Goal: Task Accomplishment & Management: Use online tool/utility

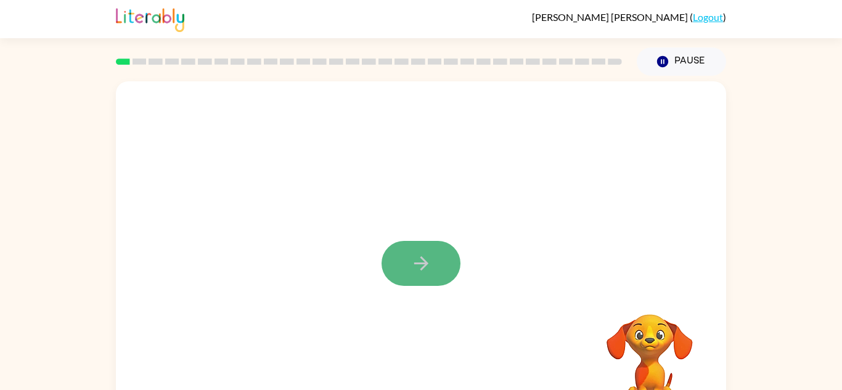
click at [424, 260] on icon "button" at bounding box center [422, 264] width 22 height 22
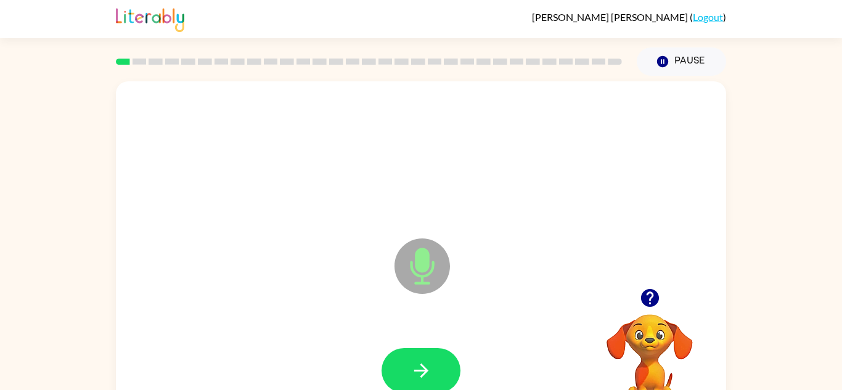
click at [416, 256] on icon "Microphone The Microphone is here when it is your turn to talk" at bounding box center [483, 282] width 185 height 92
click at [442, 375] on button "button" at bounding box center [421, 370] width 79 height 45
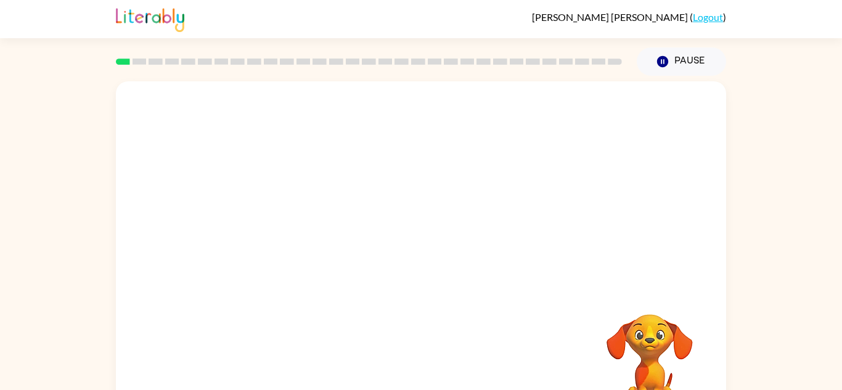
click at [442, 375] on div at bounding box center [421, 371] width 586 height 101
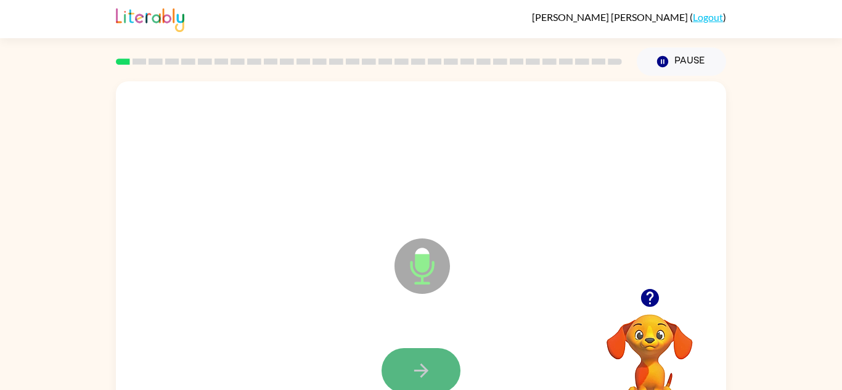
click at [441, 361] on button "button" at bounding box center [421, 370] width 79 height 45
click at [447, 363] on button "button" at bounding box center [421, 370] width 79 height 45
click at [423, 354] on button "button" at bounding box center [421, 370] width 79 height 45
click at [434, 363] on button "button" at bounding box center [421, 370] width 79 height 45
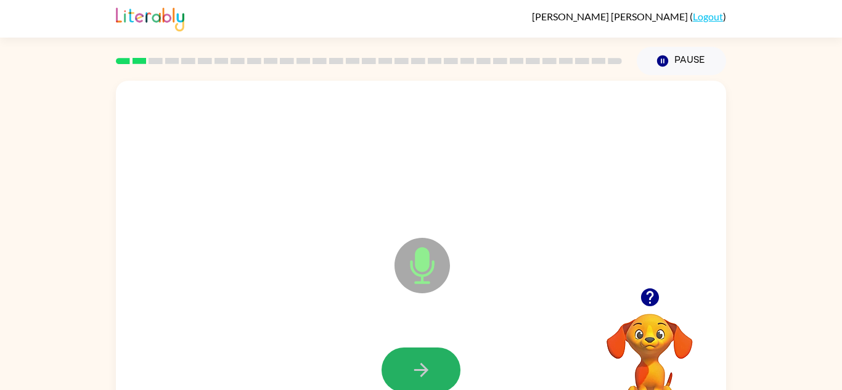
click at [433, 363] on button "button" at bounding box center [421, 370] width 79 height 45
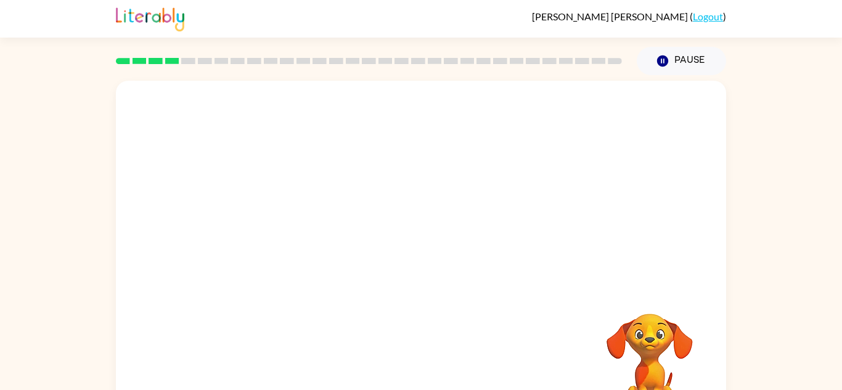
click at [420, 359] on div at bounding box center [421, 370] width 586 height 101
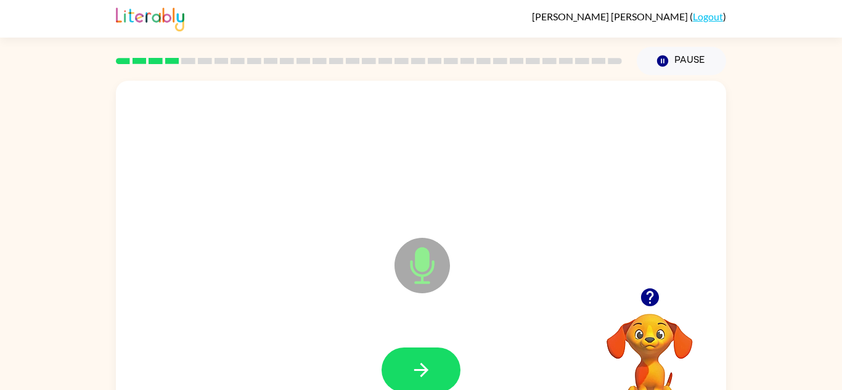
click at [433, 338] on div at bounding box center [421, 370] width 586 height 101
click at [433, 371] on button "button" at bounding box center [421, 370] width 79 height 45
click at [469, 387] on div at bounding box center [421, 370] width 586 height 101
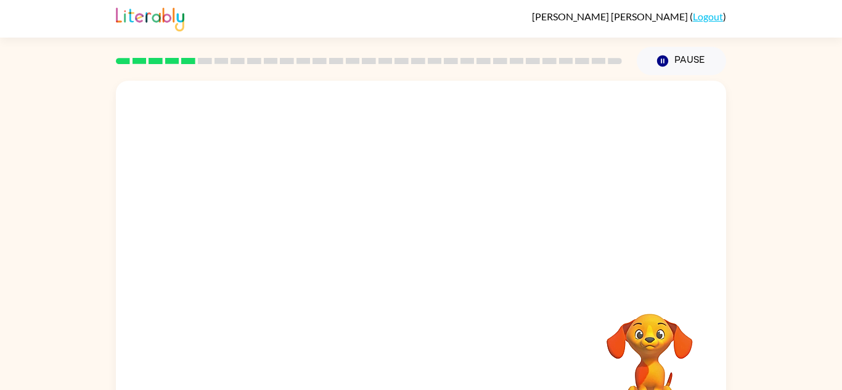
click at [435, 370] on div at bounding box center [421, 370] width 586 height 101
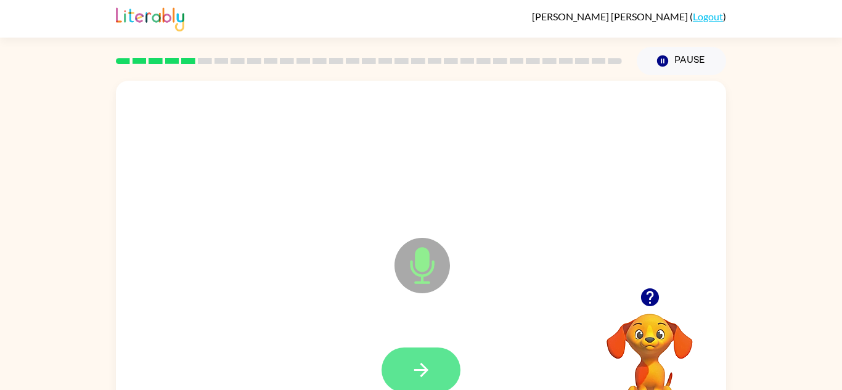
click at [417, 379] on icon "button" at bounding box center [422, 370] width 22 height 22
click at [420, 371] on icon "button" at bounding box center [421, 370] width 14 height 14
click at [433, 374] on button "button" at bounding box center [421, 370] width 79 height 45
click at [436, 374] on button "button" at bounding box center [421, 370] width 79 height 45
click at [444, 379] on button "button" at bounding box center [421, 370] width 79 height 45
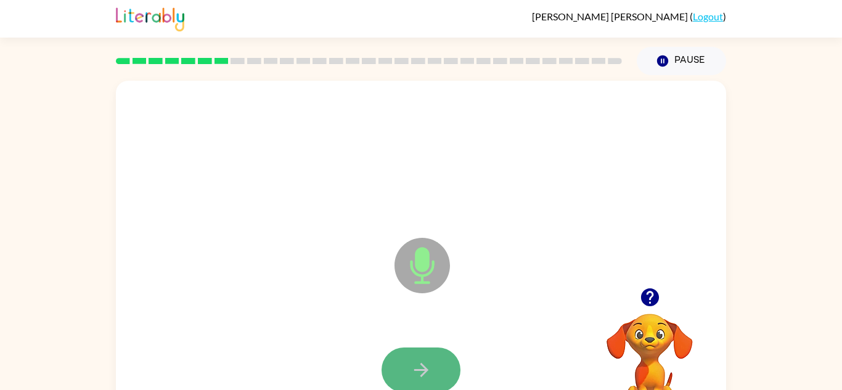
click at [448, 380] on button "button" at bounding box center [421, 370] width 79 height 45
click at [448, 380] on div at bounding box center [421, 370] width 79 height 45
click at [448, 380] on button "button" at bounding box center [421, 370] width 79 height 45
click at [448, 380] on div at bounding box center [421, 370] width 79 height 45
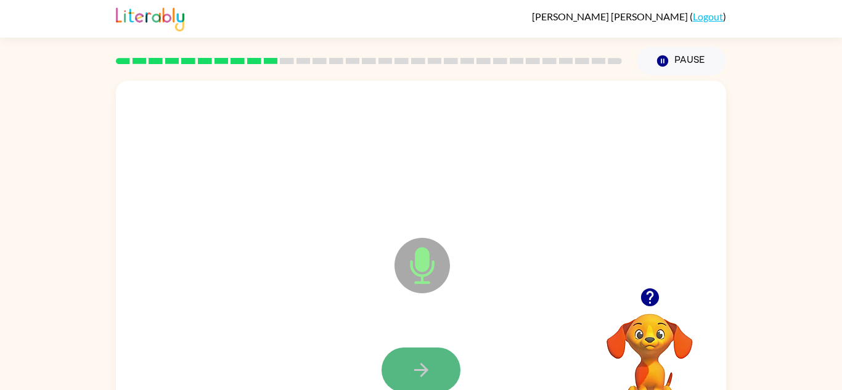
click at [454, 383] on button "button" at bounding box center [421, 370] width 79 height 45
click at [443, 373] on button "button" at bounding box center [421, 370] width 79 height 45
click at [450, 376] on button "button" at bounding box center [421, 370] width 79 height 45
click at [451, 377] on button "button" at bounding box center [421, 370] width 79 height 45
click at [441, 371] on button "button" at bounding box center [421, 370] width 79 height 45
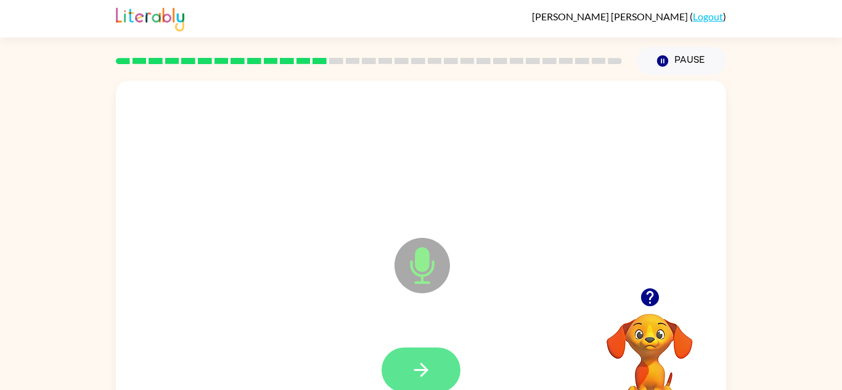
click at [443, 371] on button "button" at bounding box center [421, 370] width 79 height 45
click at [425, 374] on icon "button" at bounding box center [422, 370] width 22 height 22
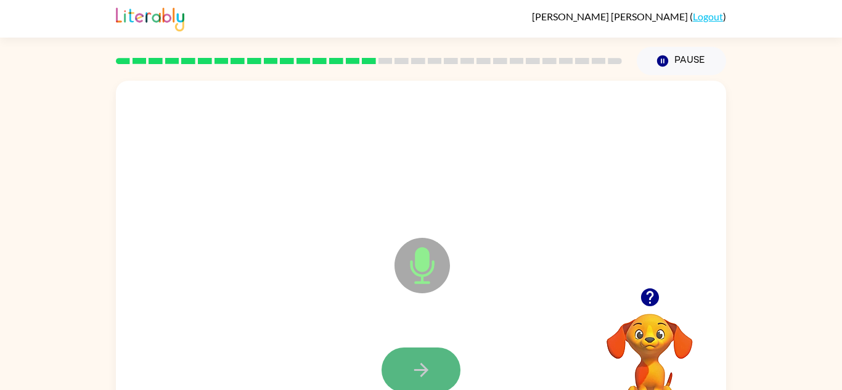
click at [428, 376] on icon "button" at bounding box center [422, 370] width 22 height 22
click at [428, 377] on icon "button" at bounding box center [422, 370] width 22 height 22
click at [436, 380] on button "button" at bounding box center [421, 370] width 79 height 45
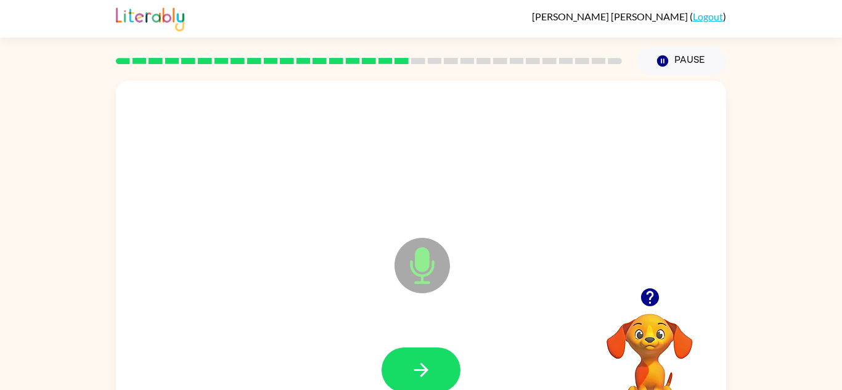
click at [436, 380] on button "button" at bounding box center [421, 370] width 79 height 45
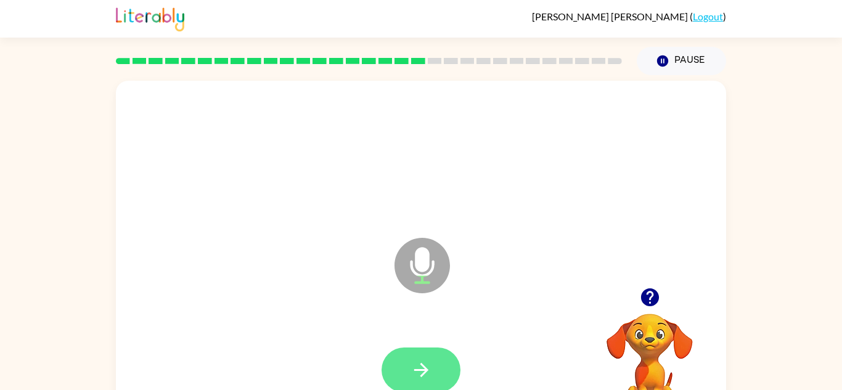
click at [436, 380] on button "button" at bounding box center [421, 370] width 79 height 45
click at [440, 382] on button "button" at bounding box center [421, 370] width 79 height 45
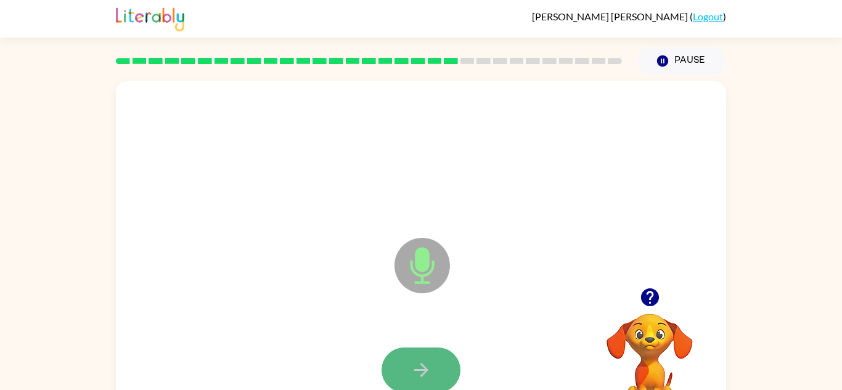
click at [445, 383] on button "button" at bounding box center [421, 370] width 79 height 45
click at [448, 385] on button "button" at bounding box center [421, 370] width 79 height 45
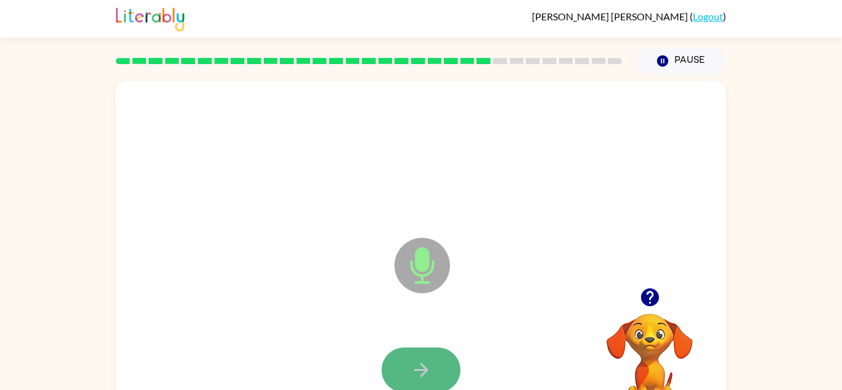
click at [449, 388] on button "button" at bounding box center [421, 370] width 79 height 45
click at [449, 387] on button "button" at bounding box center [421, 370] width 79 height 45
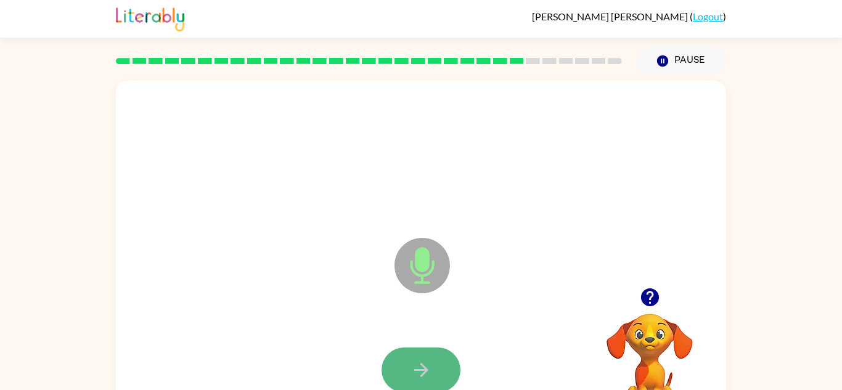
click at [444, 388] on button "button" at bounding box center [421, 370] width 79 height 45
click at [443, 387] on button "button" at bounding box center [421, 370] width 79 height 45
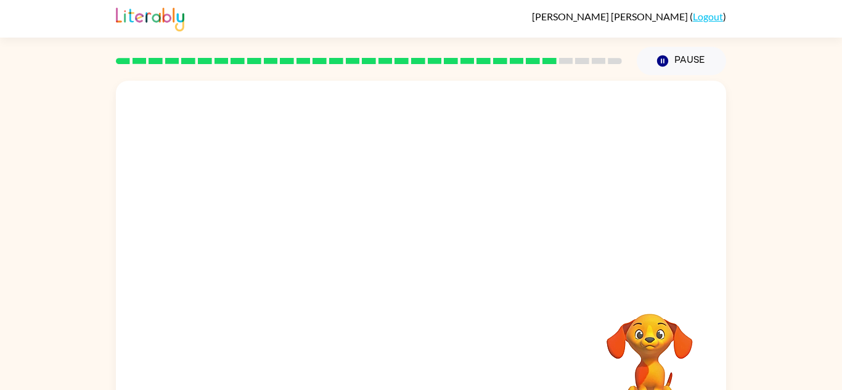
click at [423, 372] on div at bounding box center [421, 370] width 586 height 101
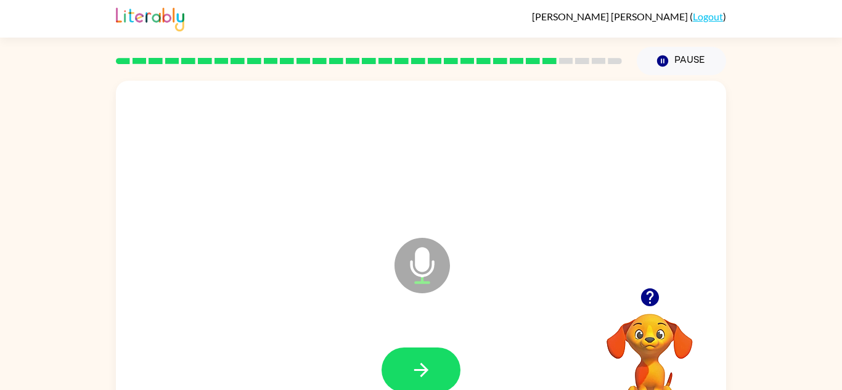
click at [423, 372] on icon "button" at bounding box center [422, 370] width 22 height 22
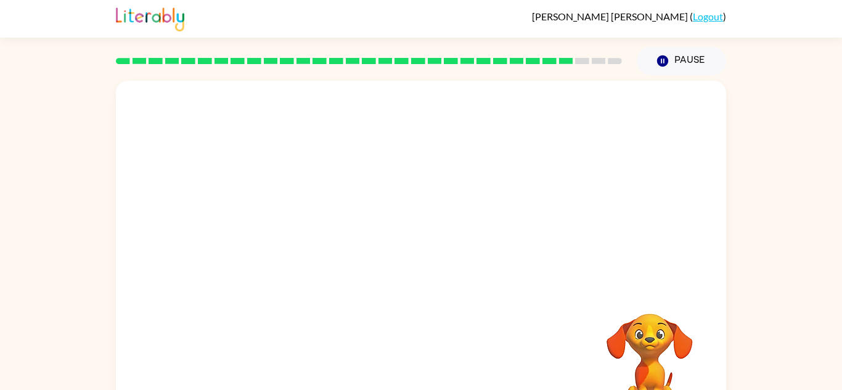
scroll to position [0, 0]
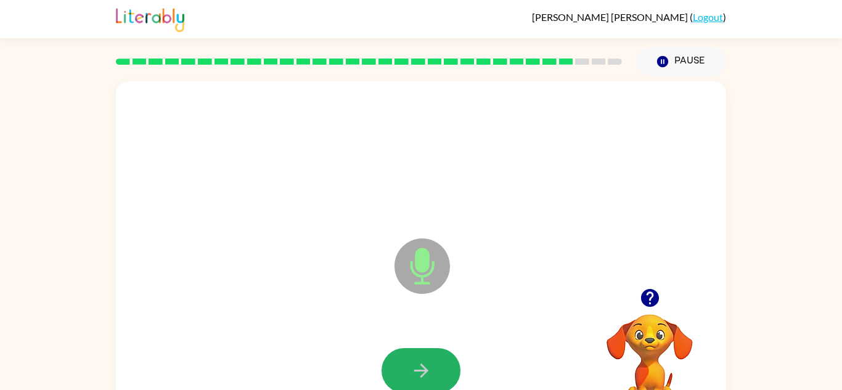
click at [423, 372] on icon "button" at bounding box center [422, 371] width 22 height 22
click at [427, 374] on icon "button" at bounding box center [422, 371] width 22 height 22
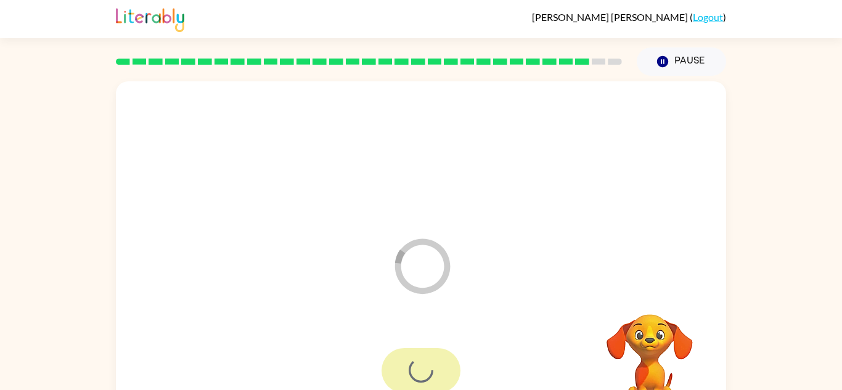
click at [427, 374] on div at bounding box center [421, 370] width 79 height 45
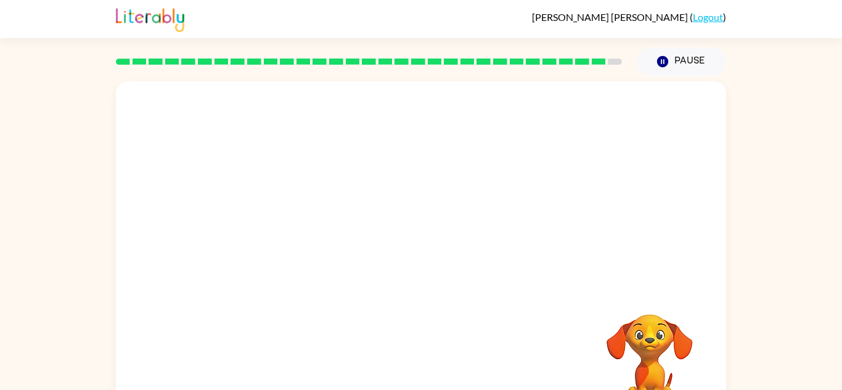
click at [428, 375] on div at bounding box center [421, 371] width 586 height 101
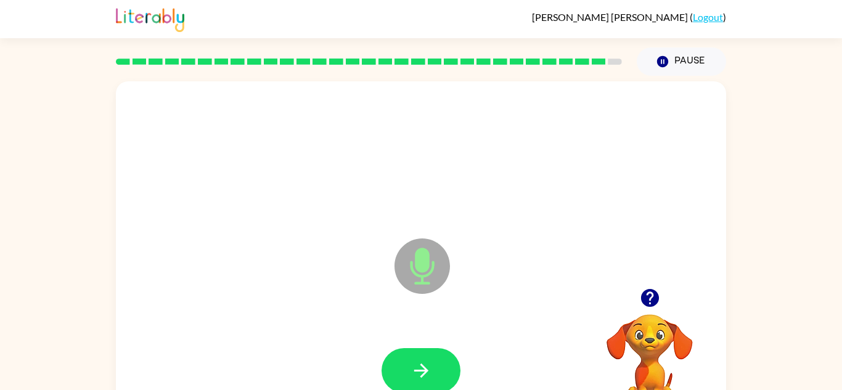
click at [428, 375] on icon "button" at bounding box center [422, 371] width 22 height 22
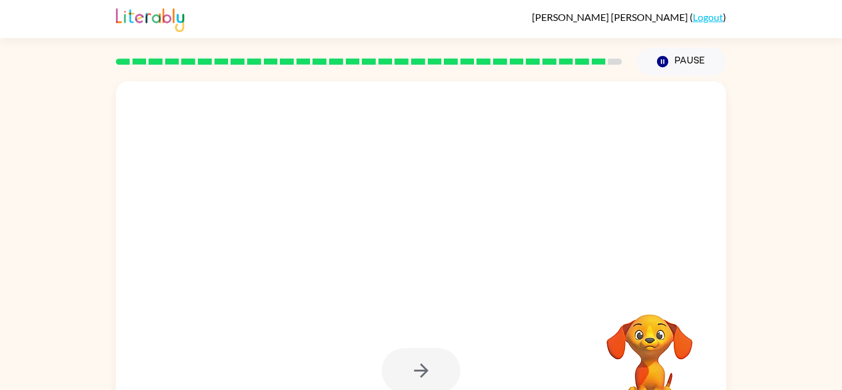
click at [428, 375] on div at bounding box center [421, 370] width 79 height 45
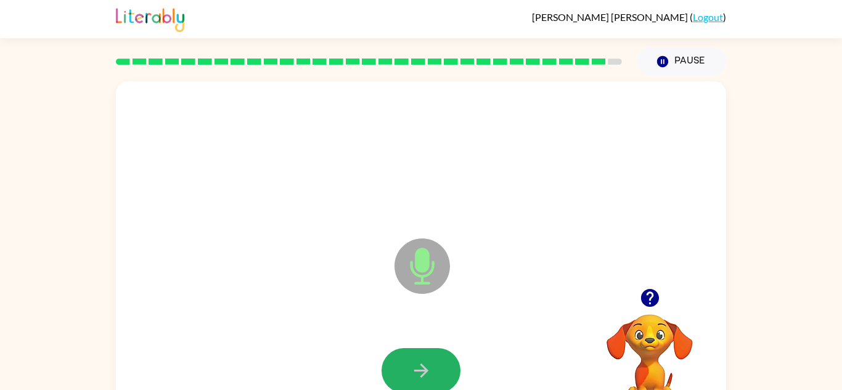
click at [428, 375] on icon "button" at bounding box center [422, 371] width 22 height 22
